Goal: Task Accomplishment & Management: Manage account settings

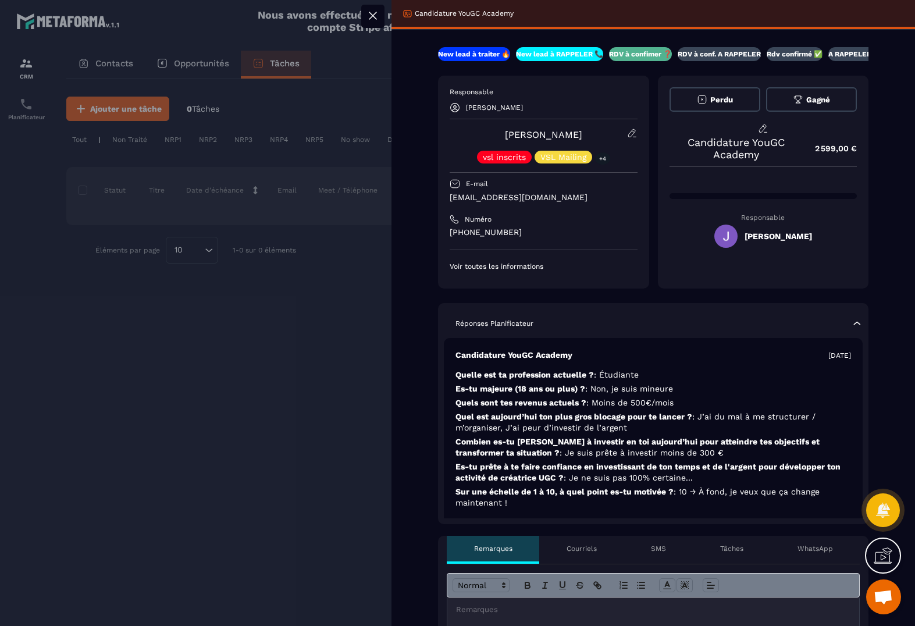
click at [735, 99] on button "Perdu" at bounding box center [715, 99] width 91 height 24
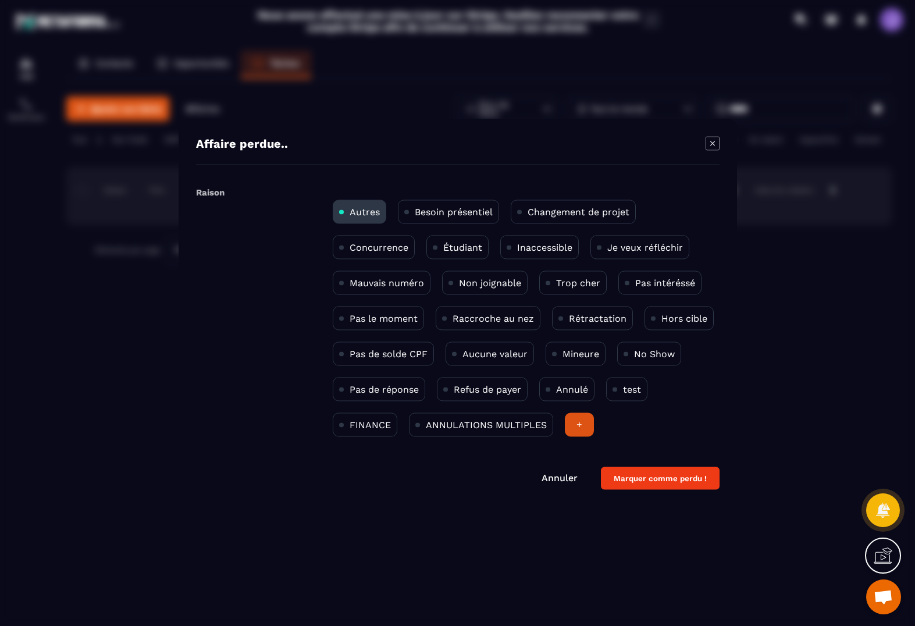
click at [680, 321] on p "Hors cible" at bounding box center [685, 318] width 46 height 11
click at [664, 477] on button "Marquer comme perdu !" at bounding box center [660, 478] width 119 height 23
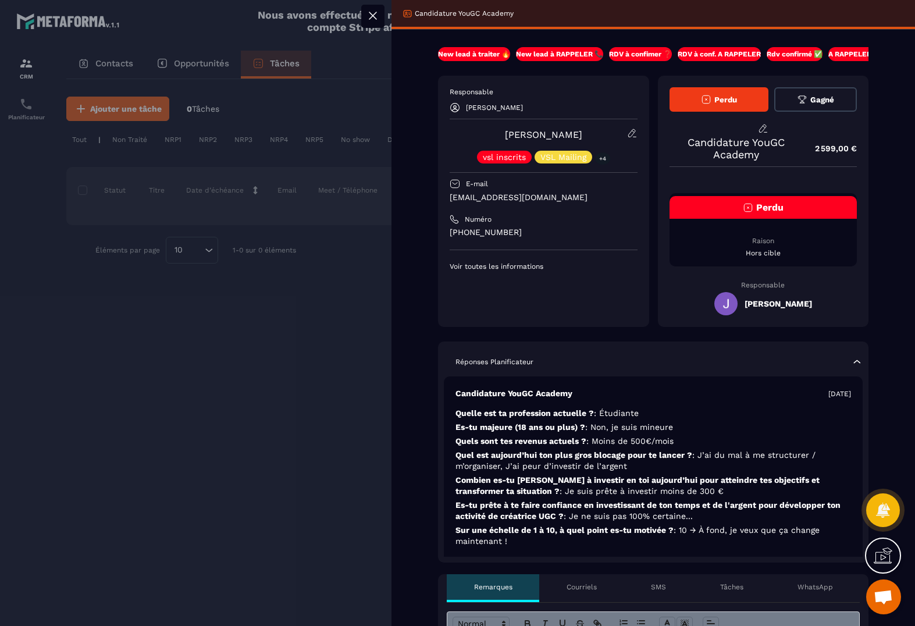
click at [251, 310] on div at bounding box center [457, 313] width 915 height 626
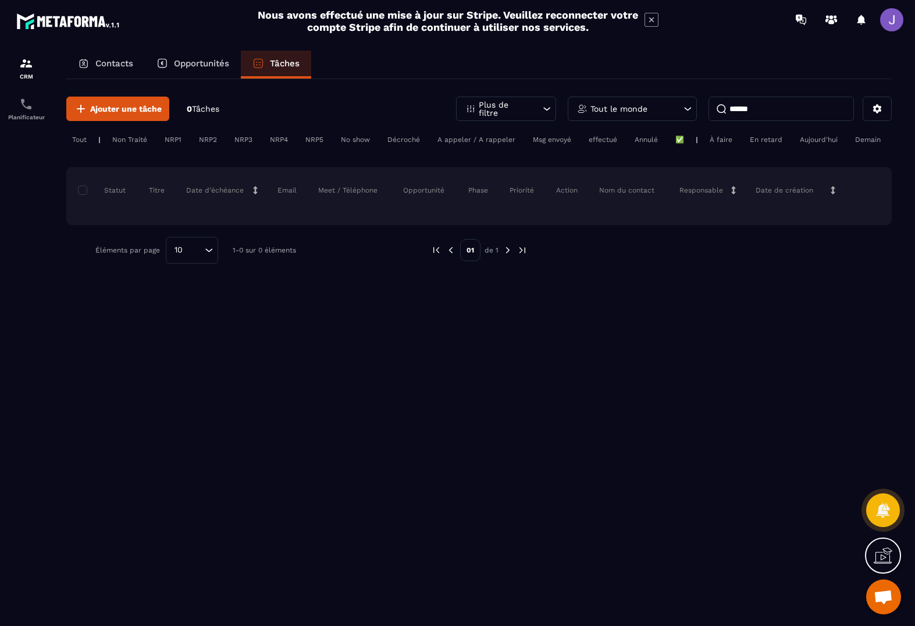
click at [125, 69] on div "Contacts" at bounding box center [105, 65] width 79 height 28
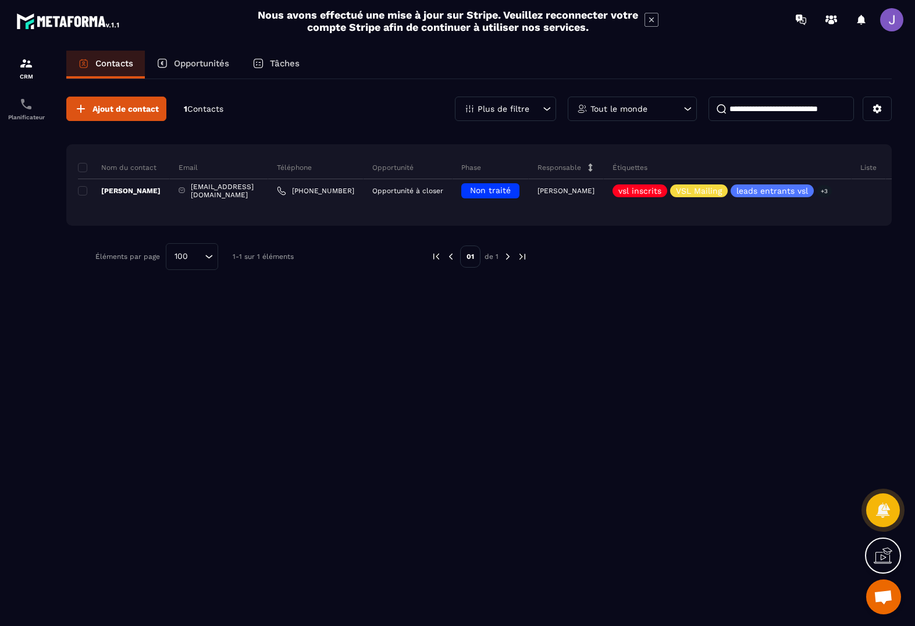
click at [780, 116] on input at bounding box center [781, 109] width 145 height 24
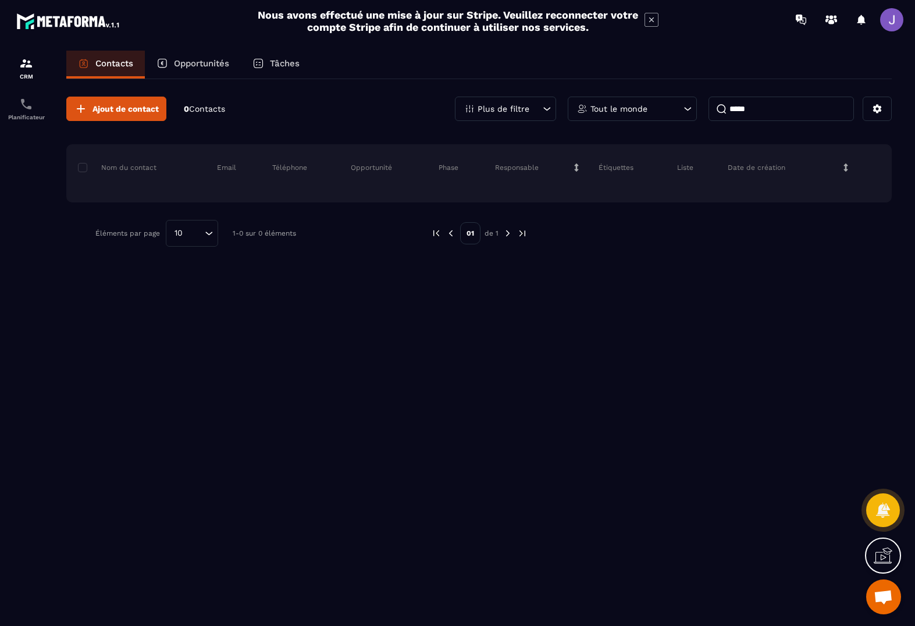
type input "*****"
click at [256, 74] on div "Tâches" at bounding box center [276, 65] width 70 height 28
